Goal: Task Accomplishment & Management: Use online tool/utility

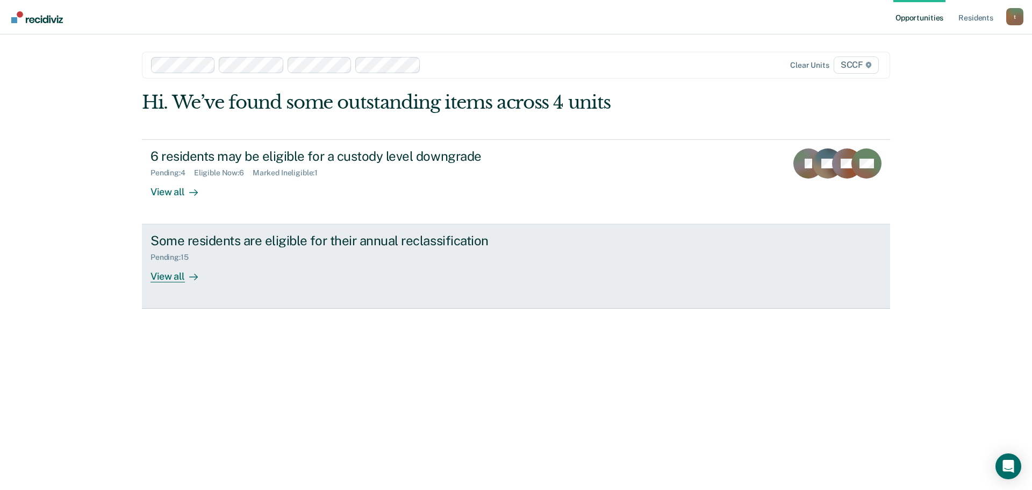
click at [215, 259] on div "Pending : 15" at bounding box center [338, 254] width 377 height 13
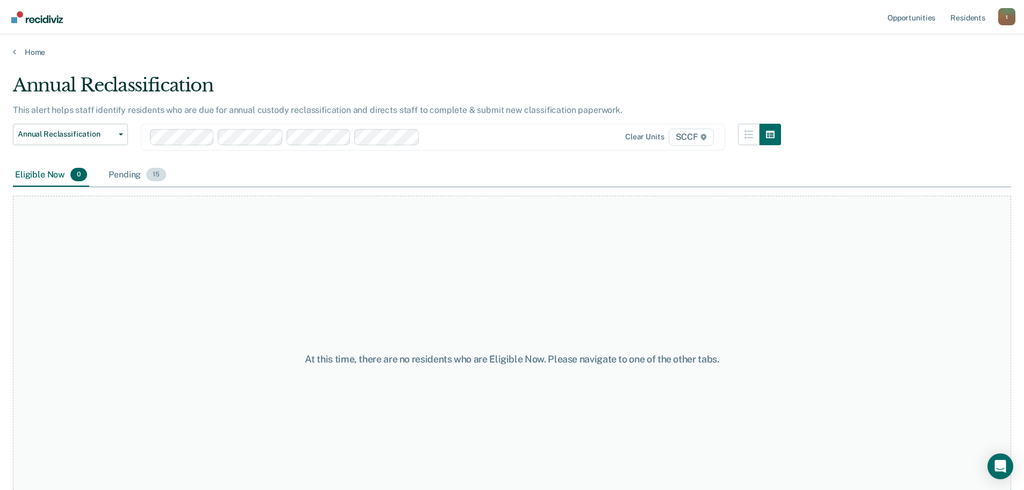
click at [140, 173] on div "Pending 15" at bounding box center [137, 175] width 62 height 24
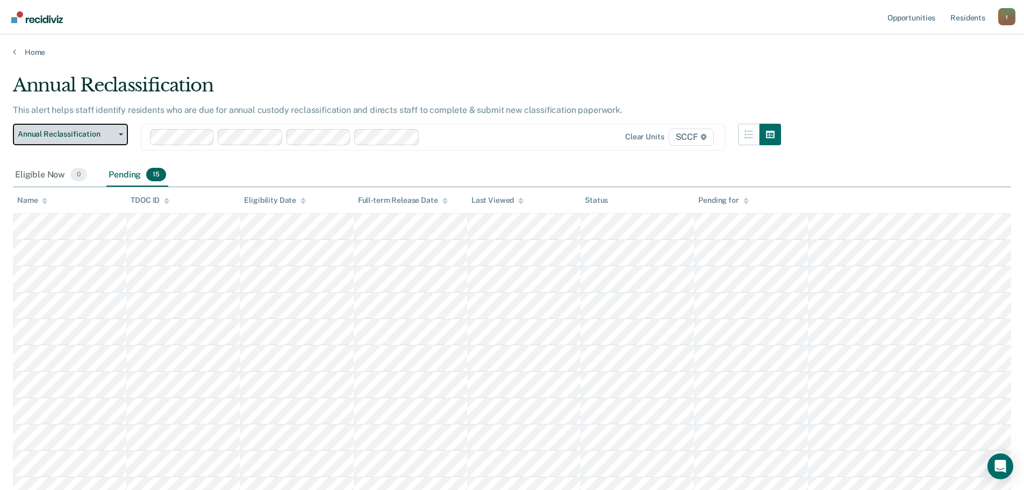
click at [38, 128] on button "Annual Reclassification" at bounding box center [70, 134] width 115 height 21
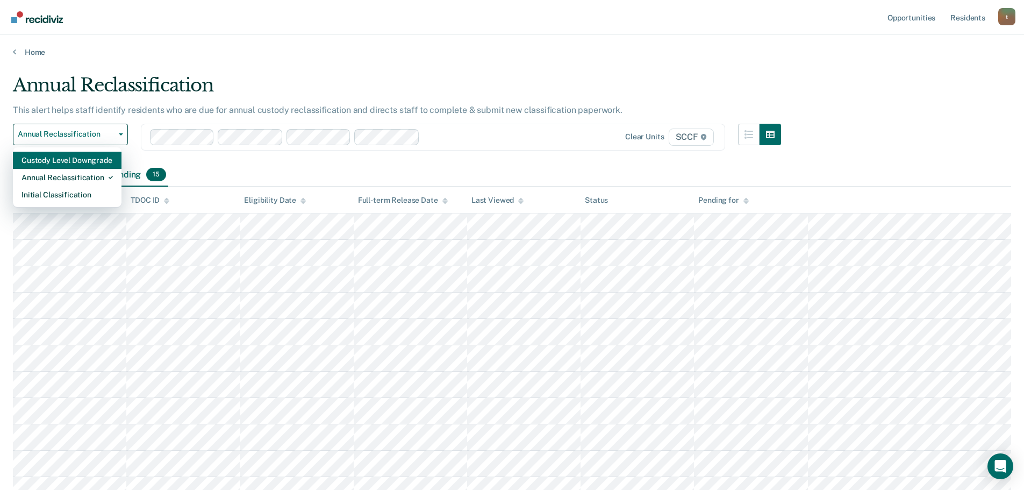
click at [71, 158] on div "Custody Level Downgrade" at bounding box center [66, 160] width 91 height 17
